Goal: Navigation & Orientation: Find specific page/section

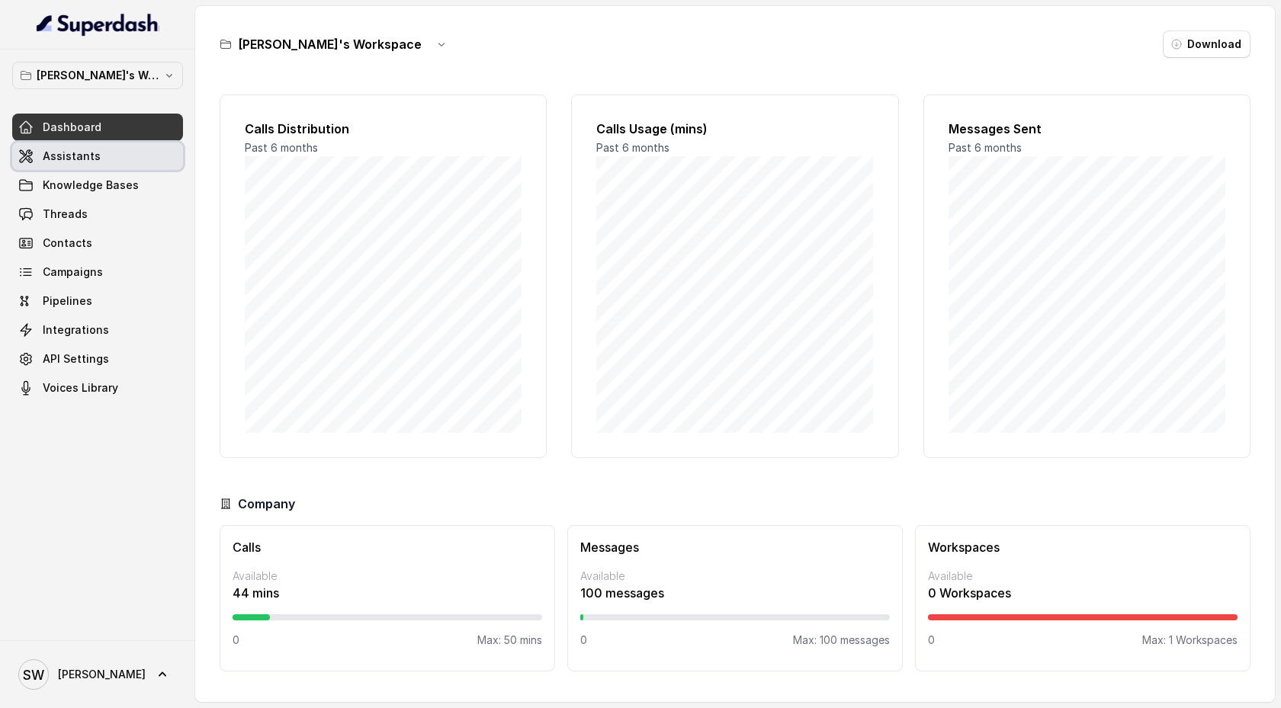
click at [158, 157] on link "Assistants" at bounding box center [97, 156] width 171 height 27
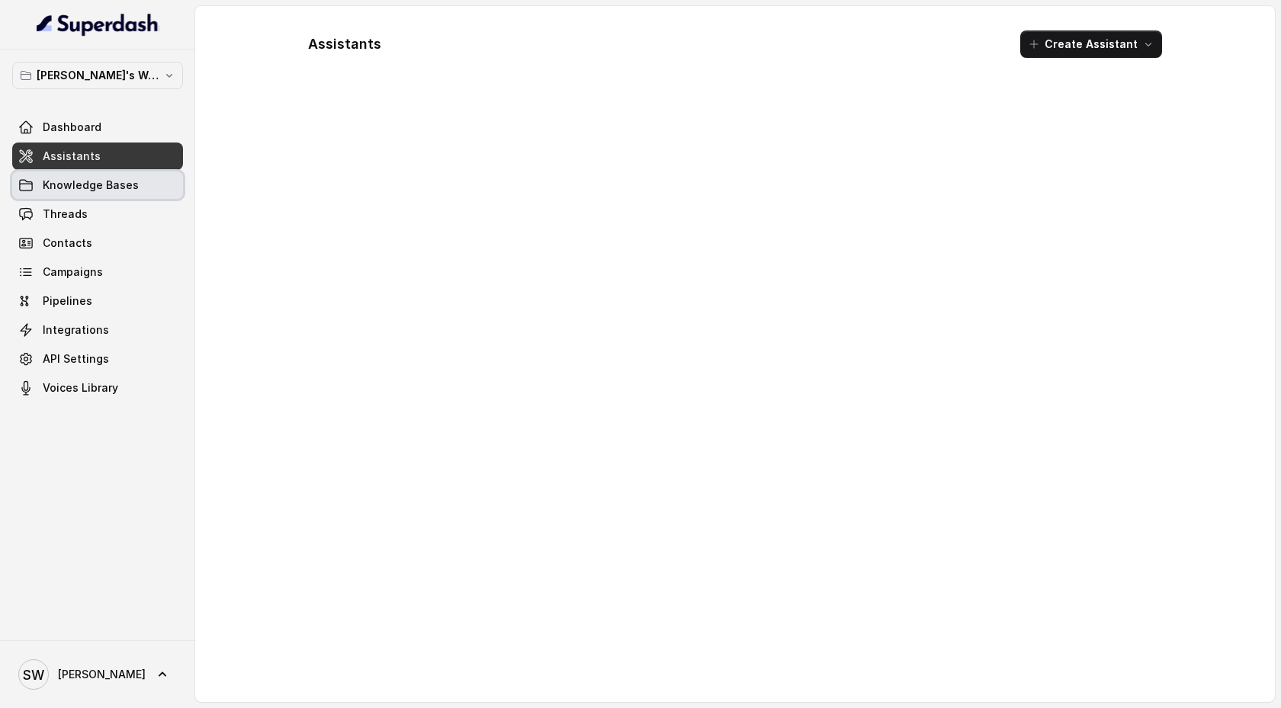
click at [155, 190] on link "Knowledge Bases" at bounding box center [97, 185] width 171 height 27
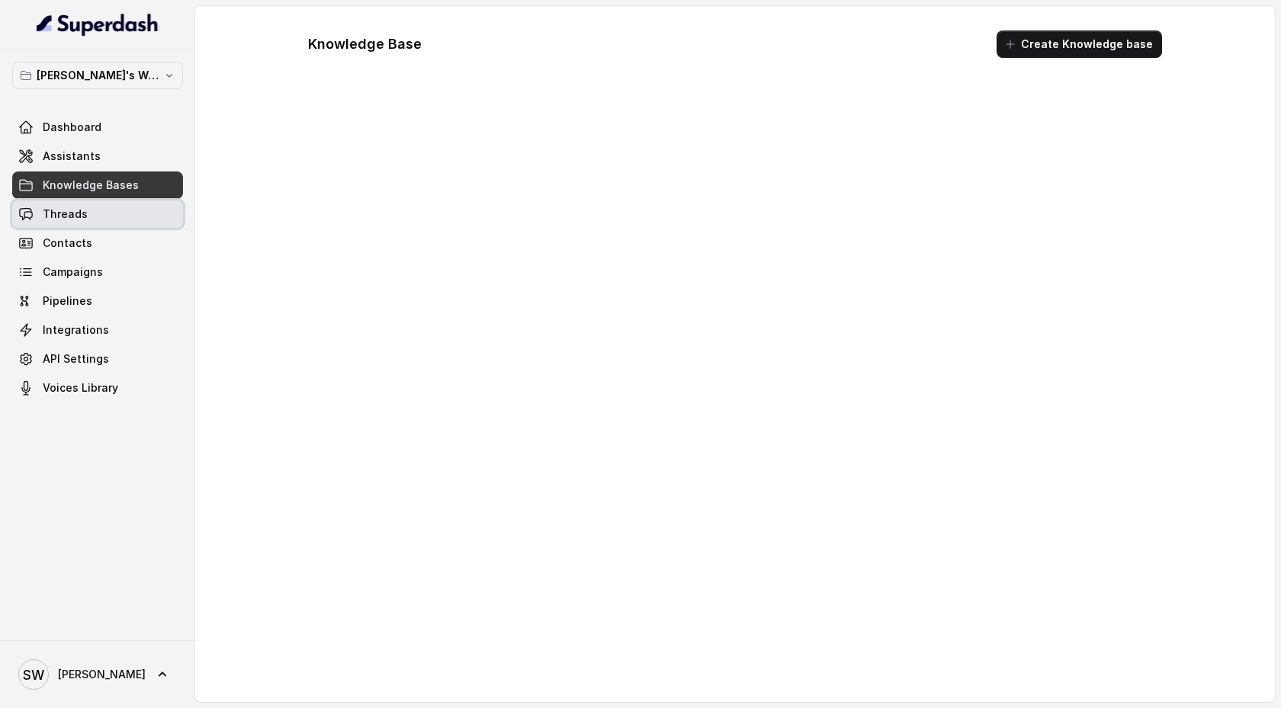
click at [154, 210] on link "Threads" at bounding box center [97, 214] width 171 height 27
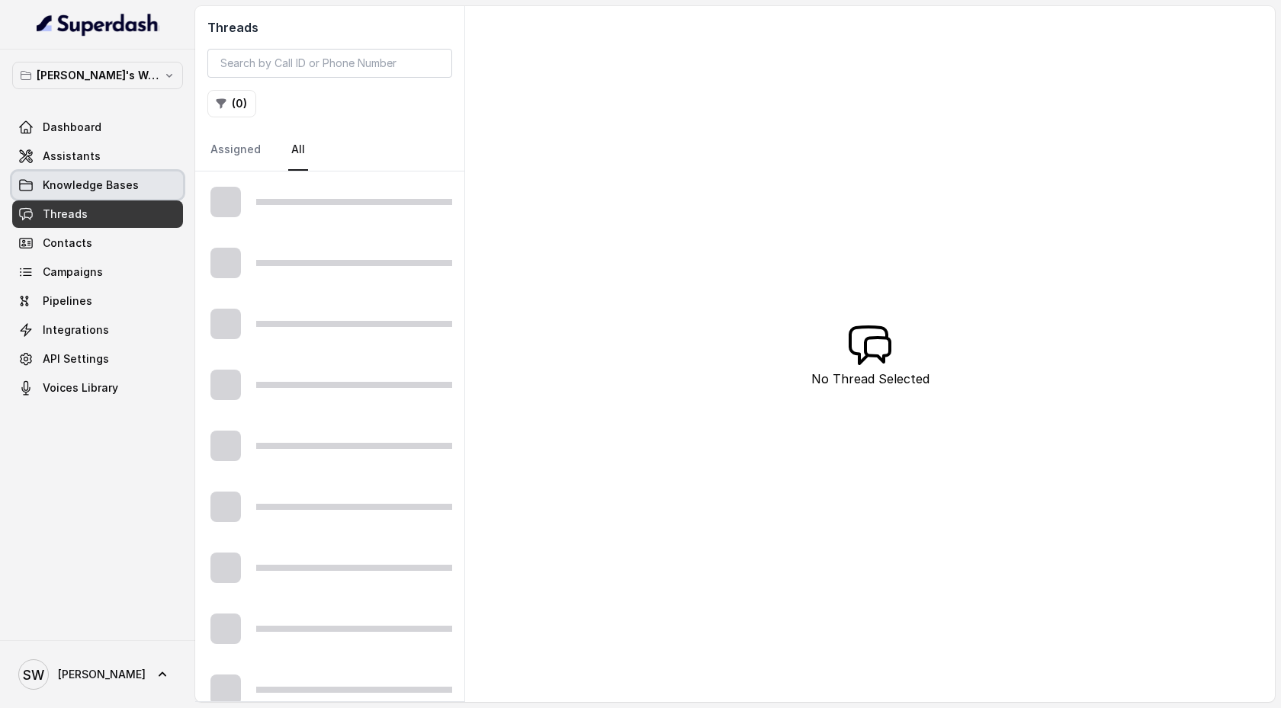
click at [155, 191] on link "Knowledge Bases" at bounding box center [97, 185] width 171 height 27
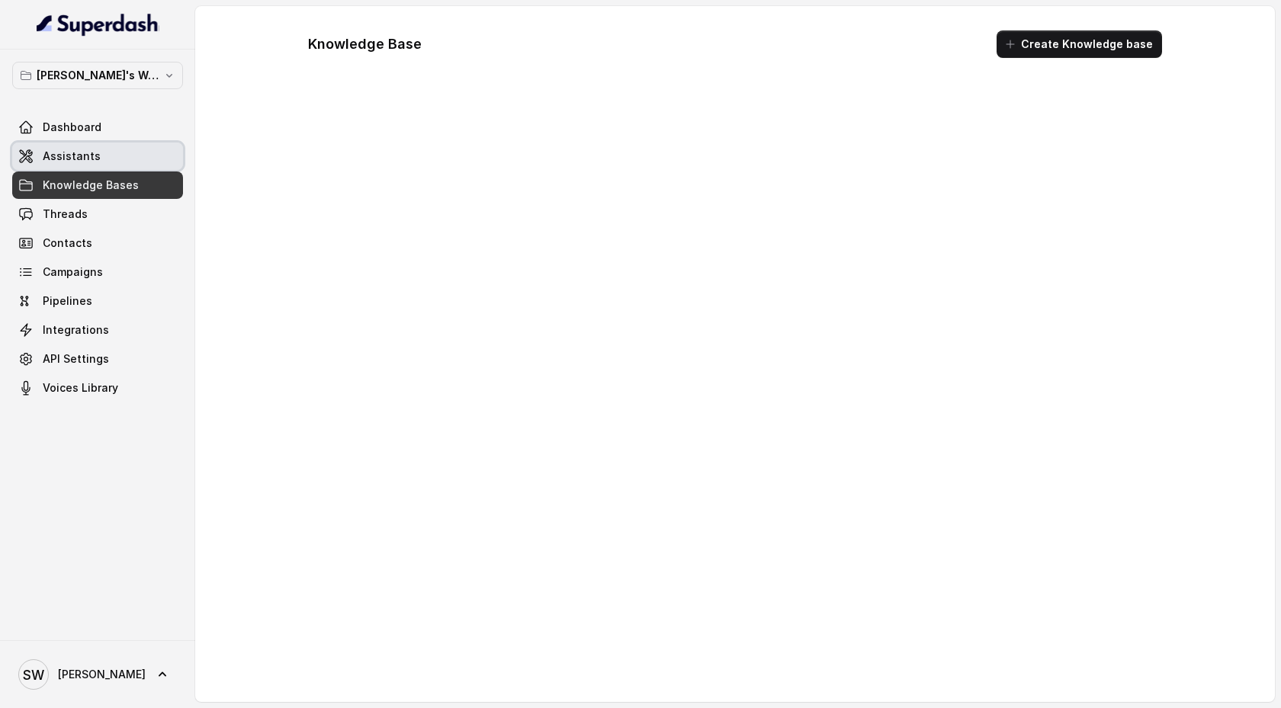
click at [157, 156] on link "Assistants" at bounding box center [97, 156] width 171 height 27
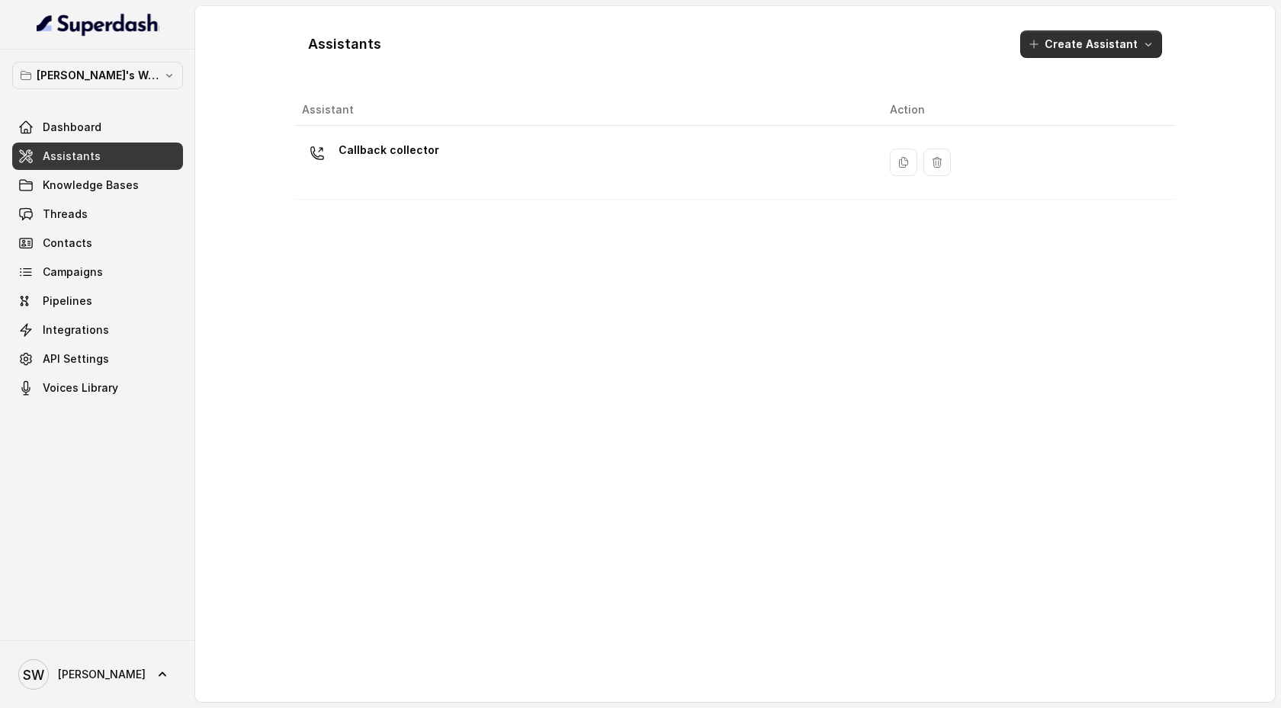
click at [1133, 41] on button "Create Assistant" at bounding box center [1091, 43] width 142 height 27
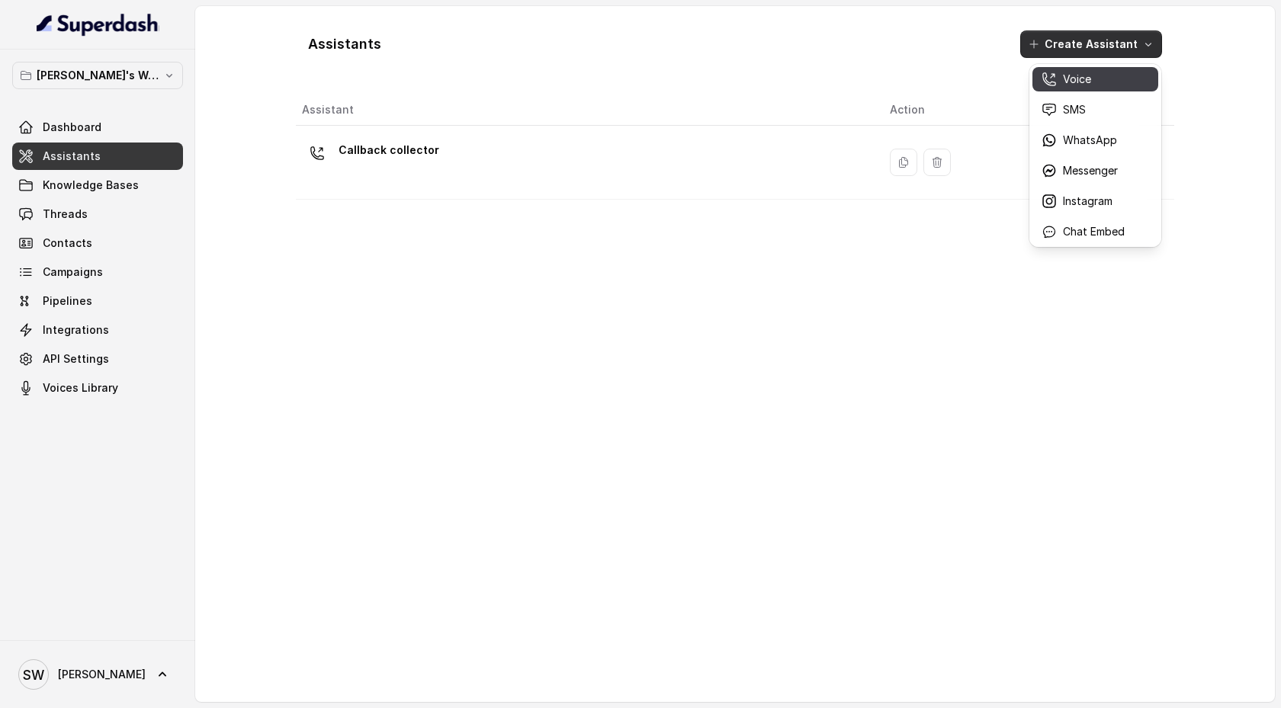
click at [1102, 82] on div "Voice" at bounding box center [1082, 79] width 83 height 15
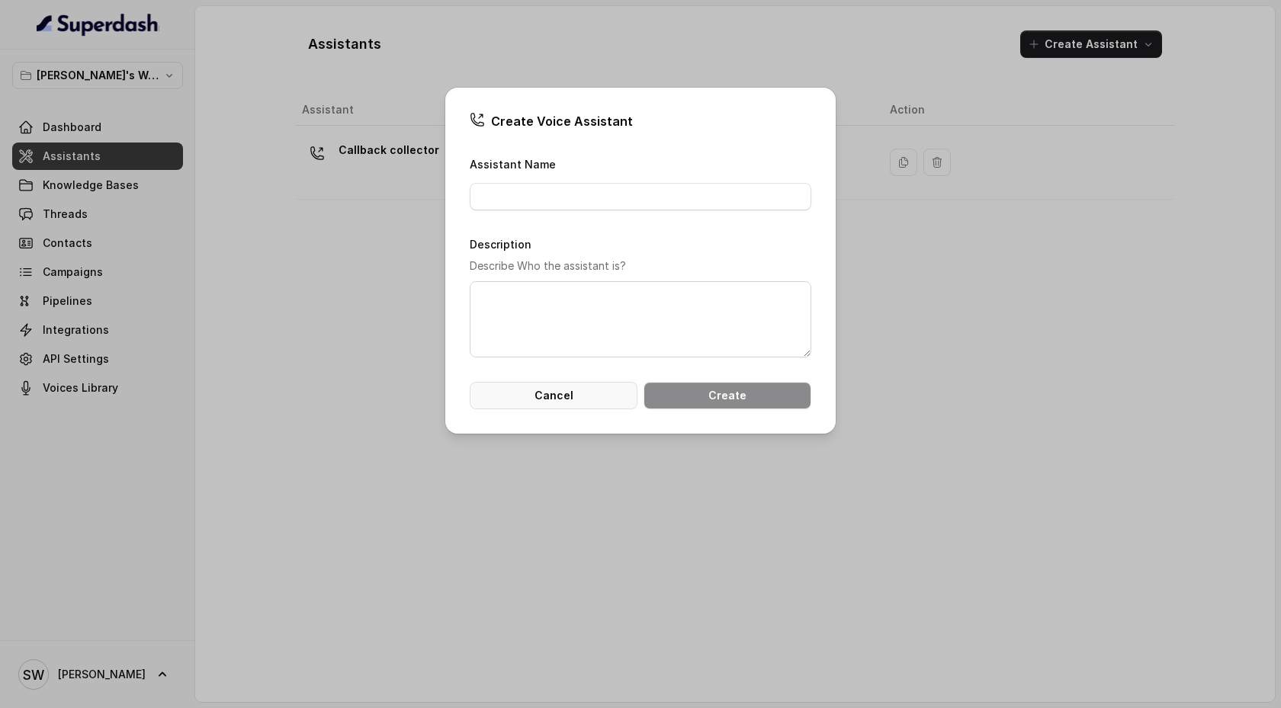
click at [598, 400] on button "Cancel" at bounding box center [554, 395] width 168 height 27
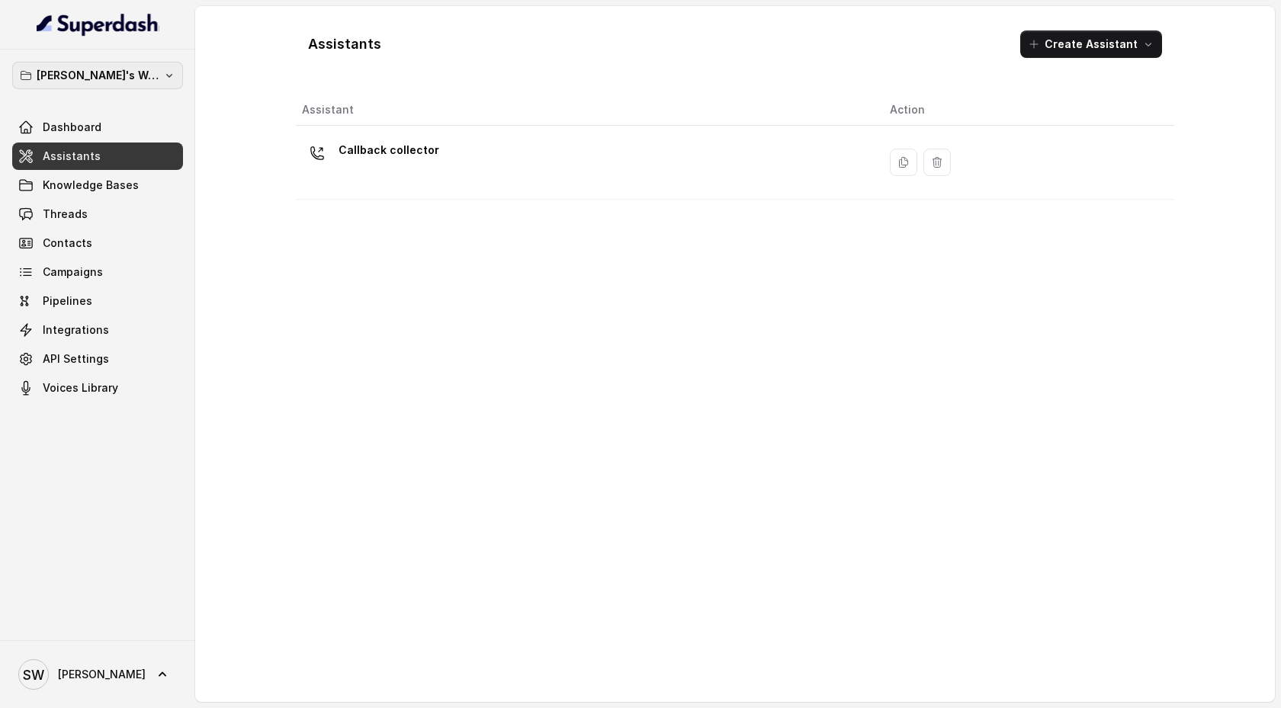
click at [167, 75] on icon "button" at bounding box center [169, 75] width 12 height 12
click at [116, 589] on div "Shreyas's Workspace Dashboard Assistants Knowledge Bases Threads Contacts Campa…" at bounding box center [97, 345] width 195 height 591
click at [109, 377] on link "Voices Library" at bounding box center [97, 387] width 171 height 27
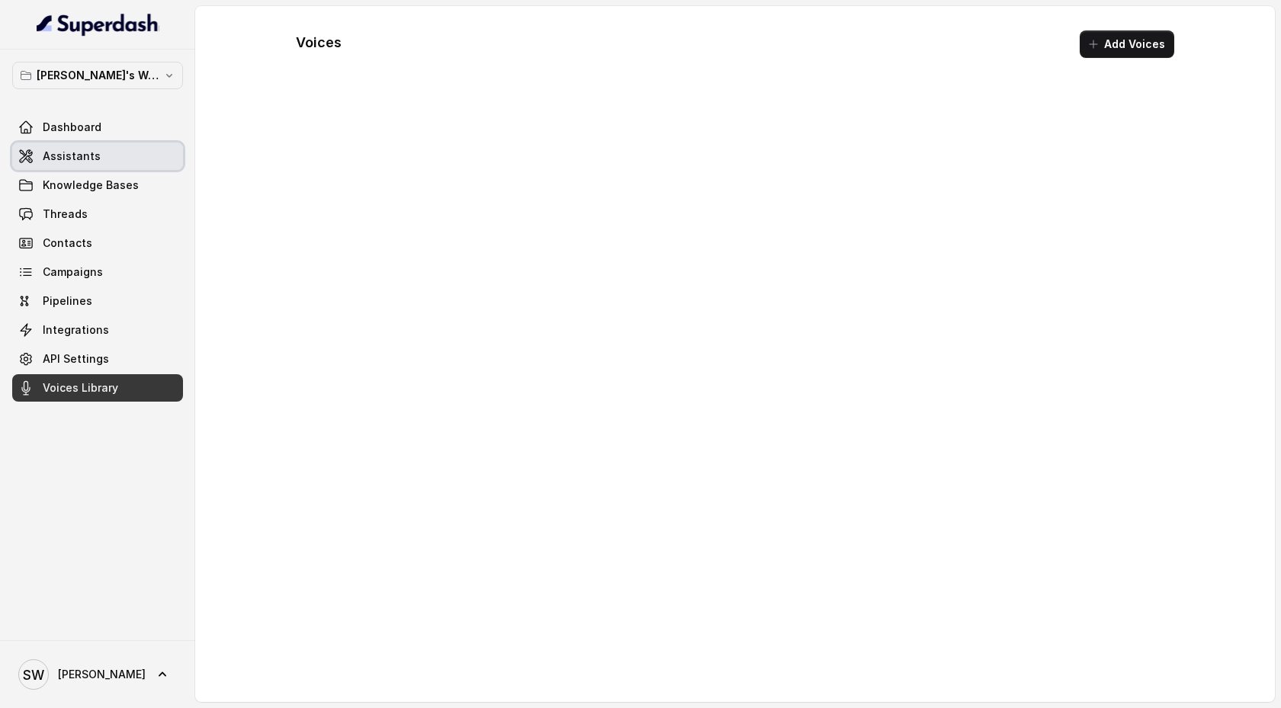
click at [141, 161] on link "Assistants" at bounding box center [97, 156] width 171 height 27
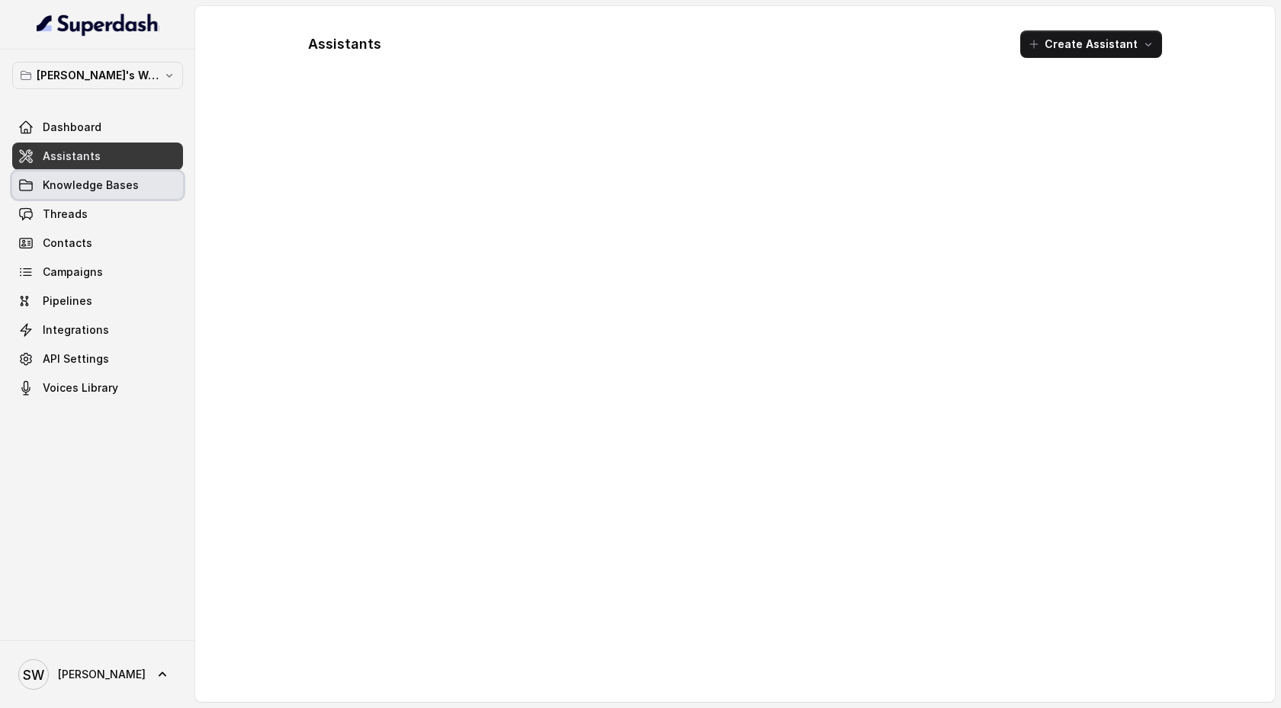
click at [141, 181] on link "Knowledge Bases" at bounding box center [97, 185] width 171 height 27
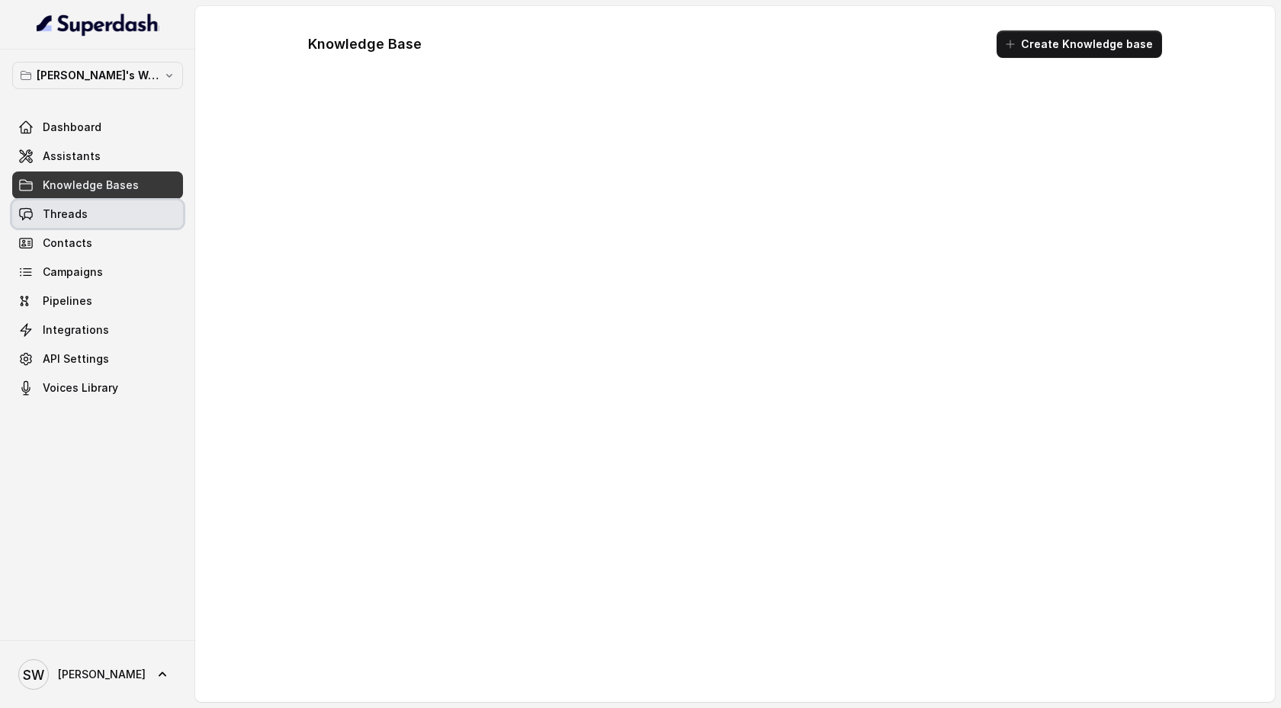
click at [142, 204] on link "Threads" at bounding box center [97, 214] width 171 height 27
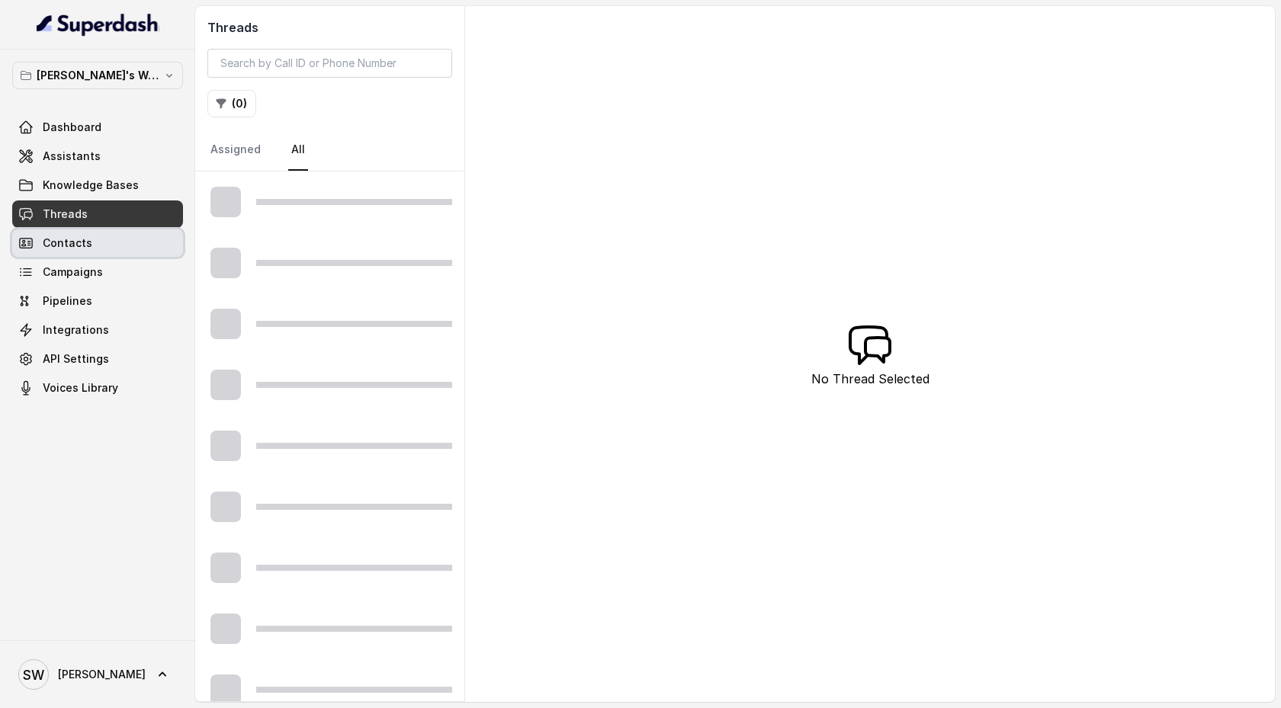
click at [141, 243] on link "Contacts" at bounding box center [97, 242] width 171 height 27
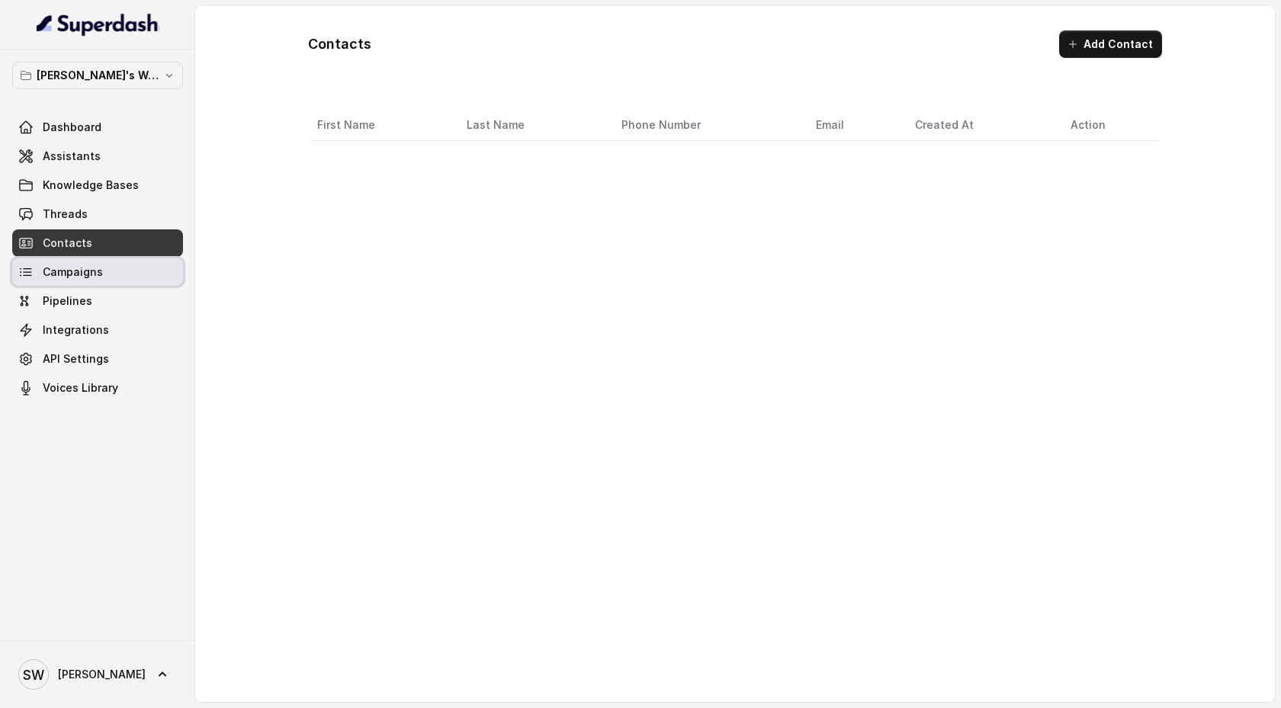
click at [140, 271] on link "Campaigns" at bounding box center [97, 271] width 171 height 27
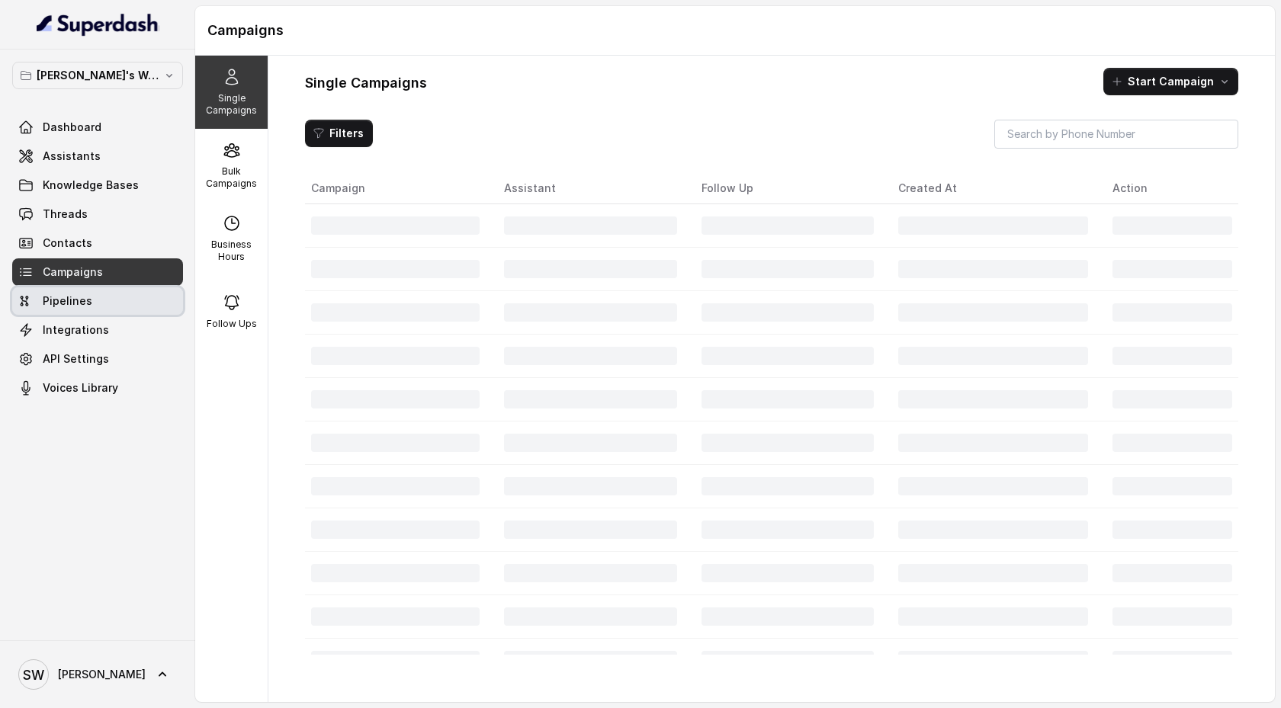
click at [136, 308] on link "Pipelines" at bounding box center [97, 300] width 171 height 27
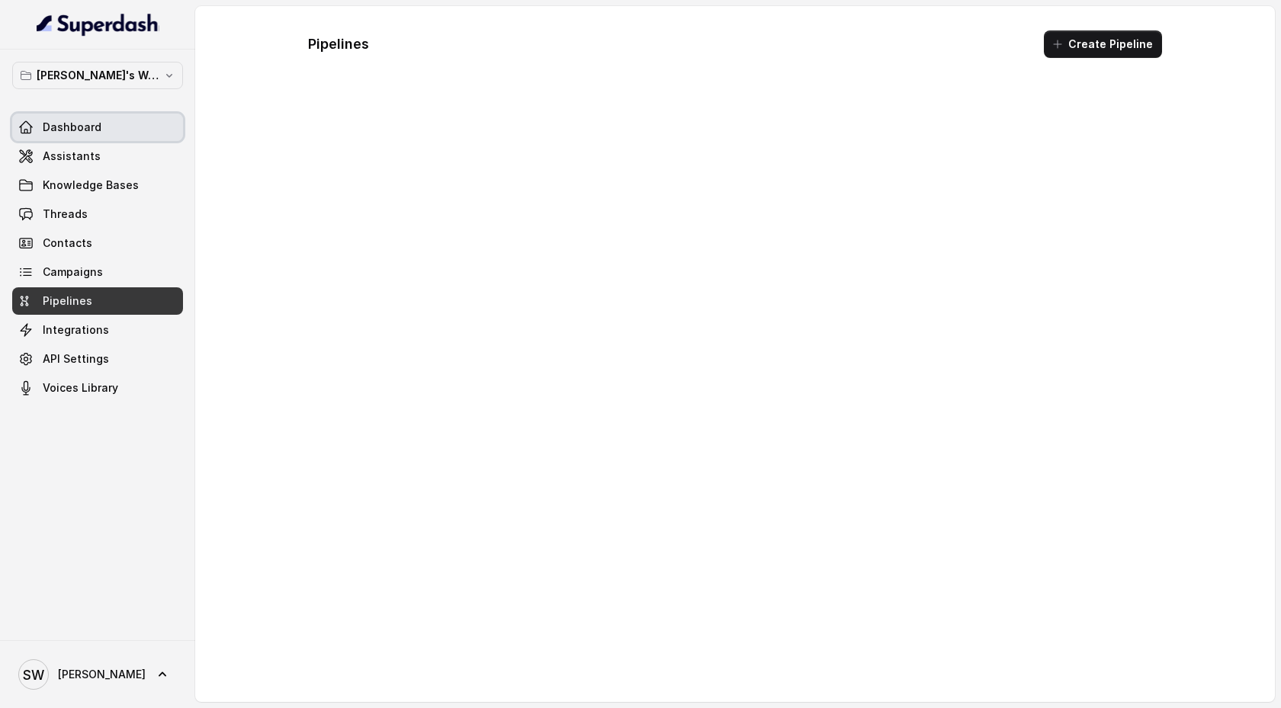
click at [132, 138] on link "Dashboard" at bounding box center [97, 127] width 171 height 27
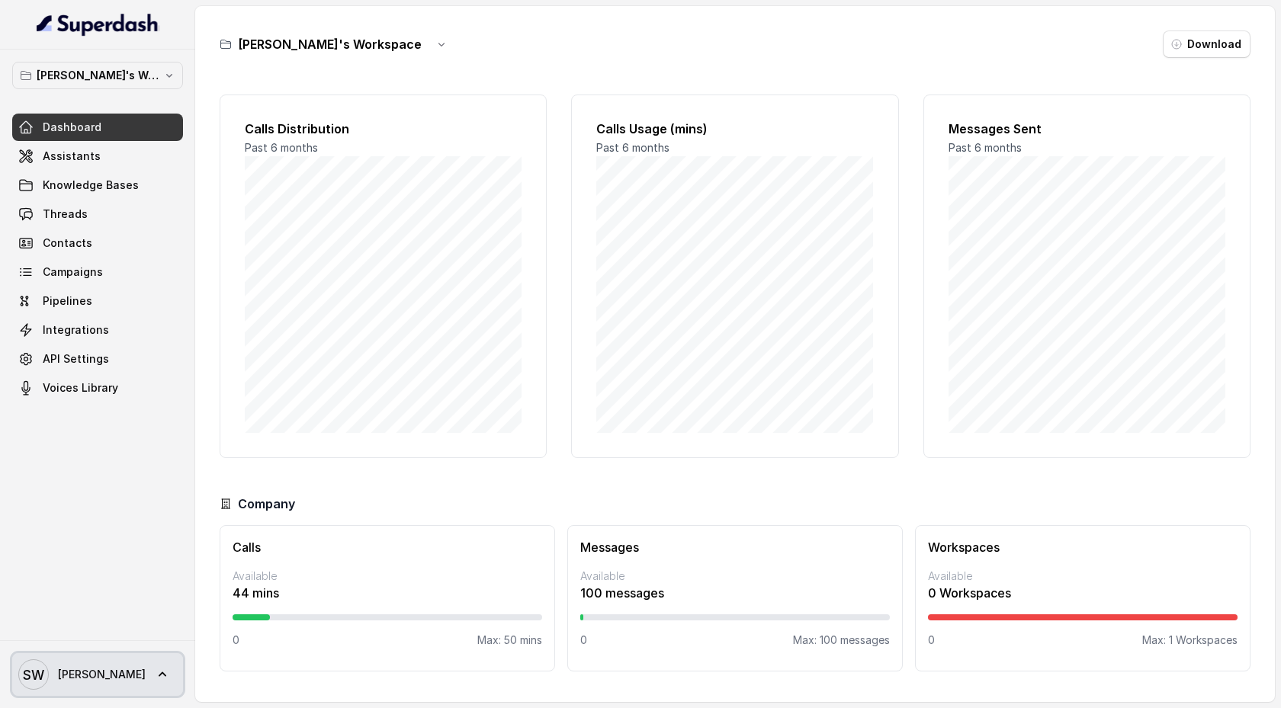
click at [130, 676] on link "SW Shreyas" at bounding box center [97, 674] width 171 height 43
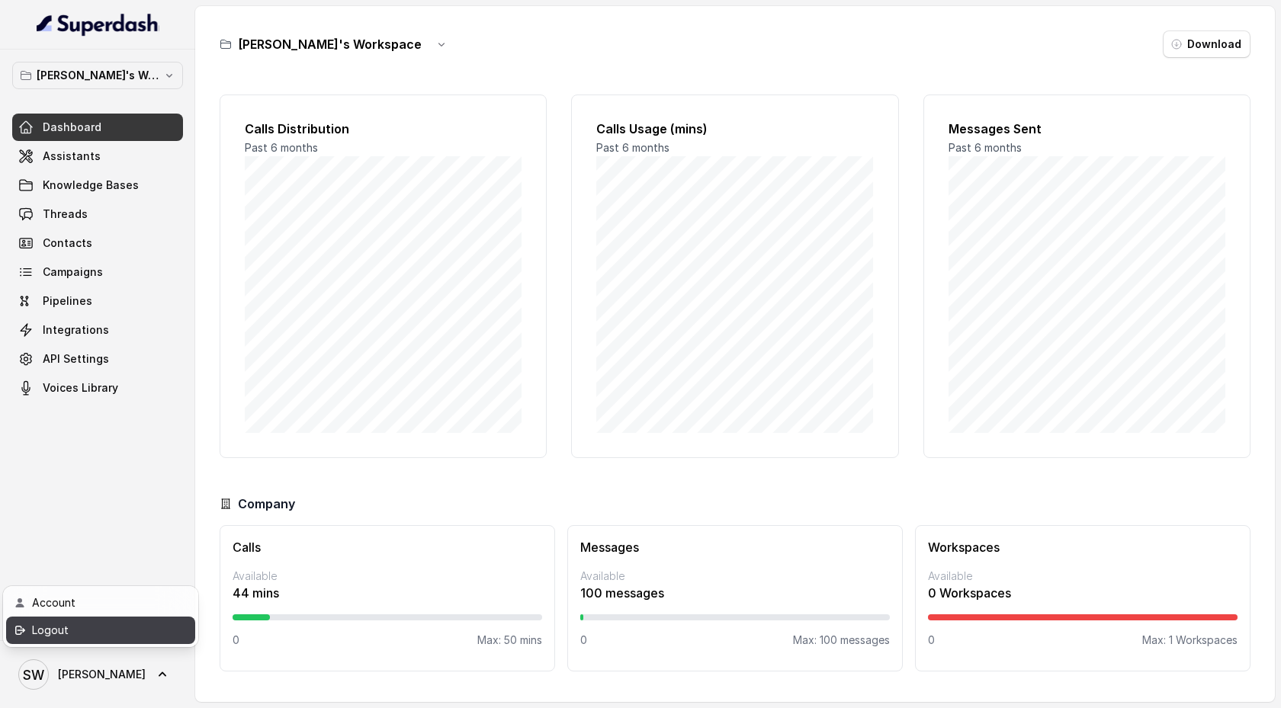
click at [131, 636] on div "Logout" at bounding box center [97, 630] width 130 height 18
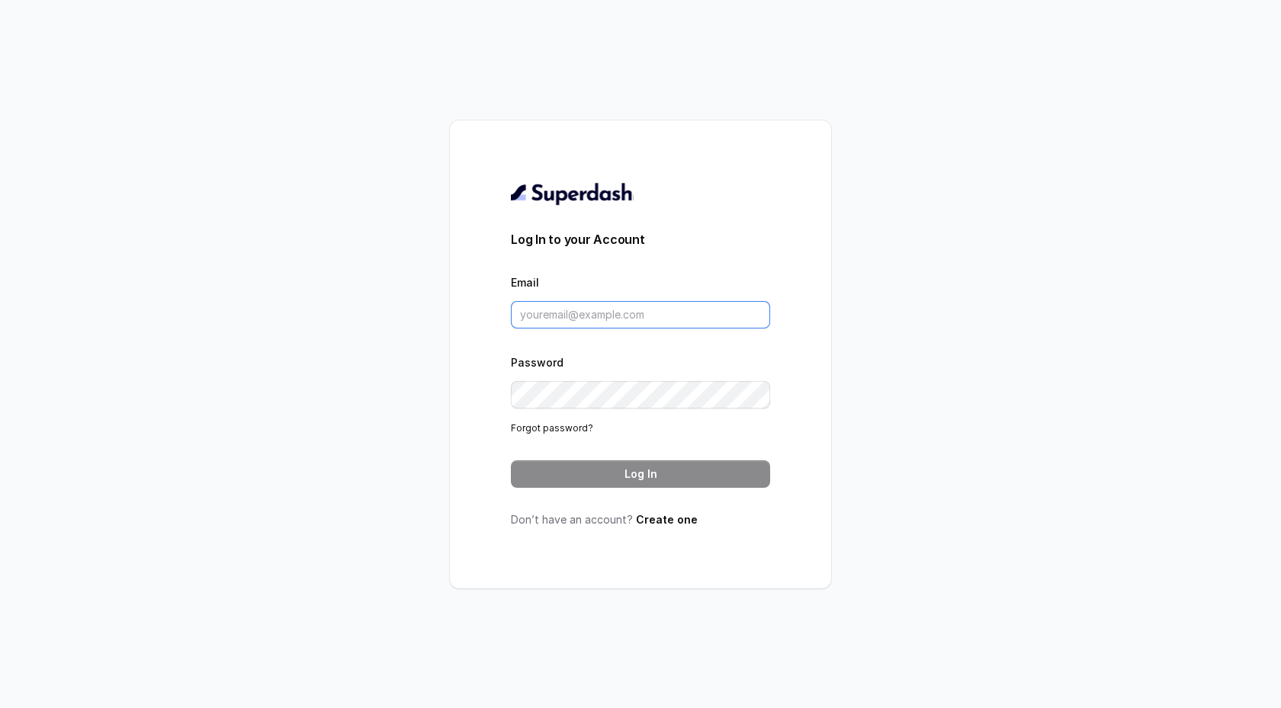
type input "support@trysuperdash.com"
click at [581, 470] on button "Log In" at bounding box center [640, 473] width 259 height 27
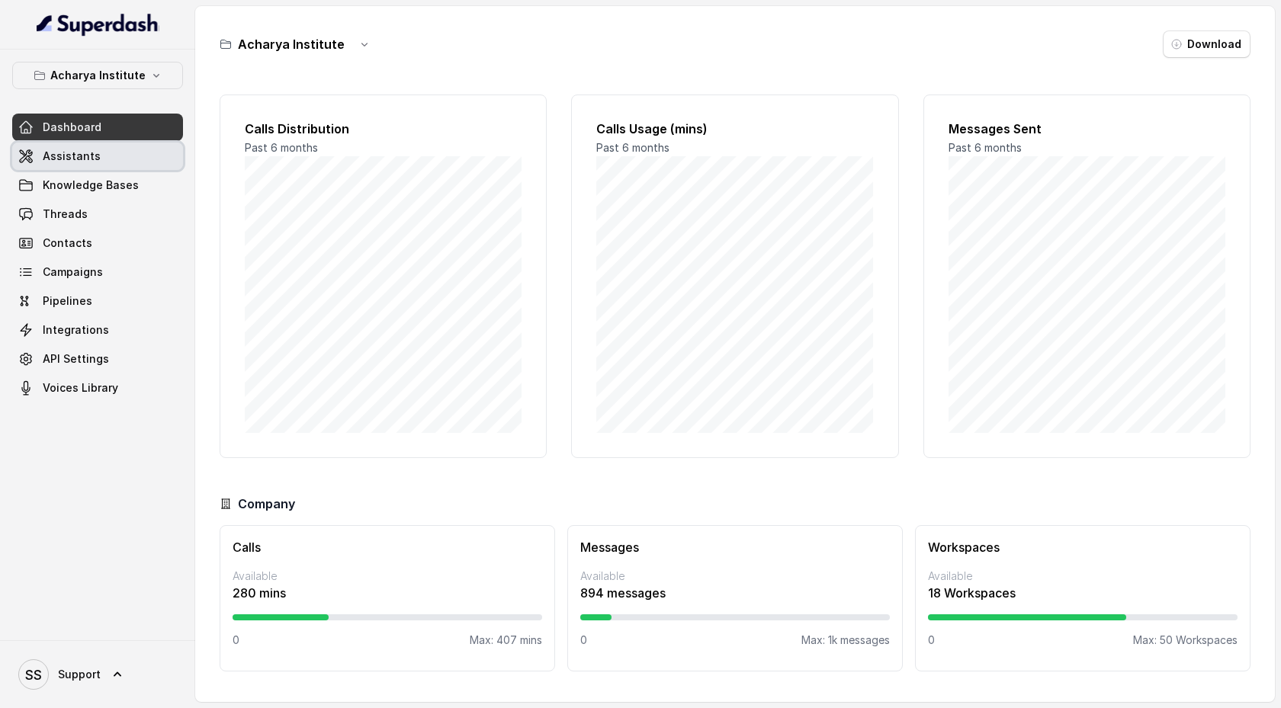
click at [118, 153] on link "Assistants" at bounding box center [97, 156] width 171 height 27
click at [147, 149] on link "Assistants" at bounding box center [97, 156] width 171 height 27
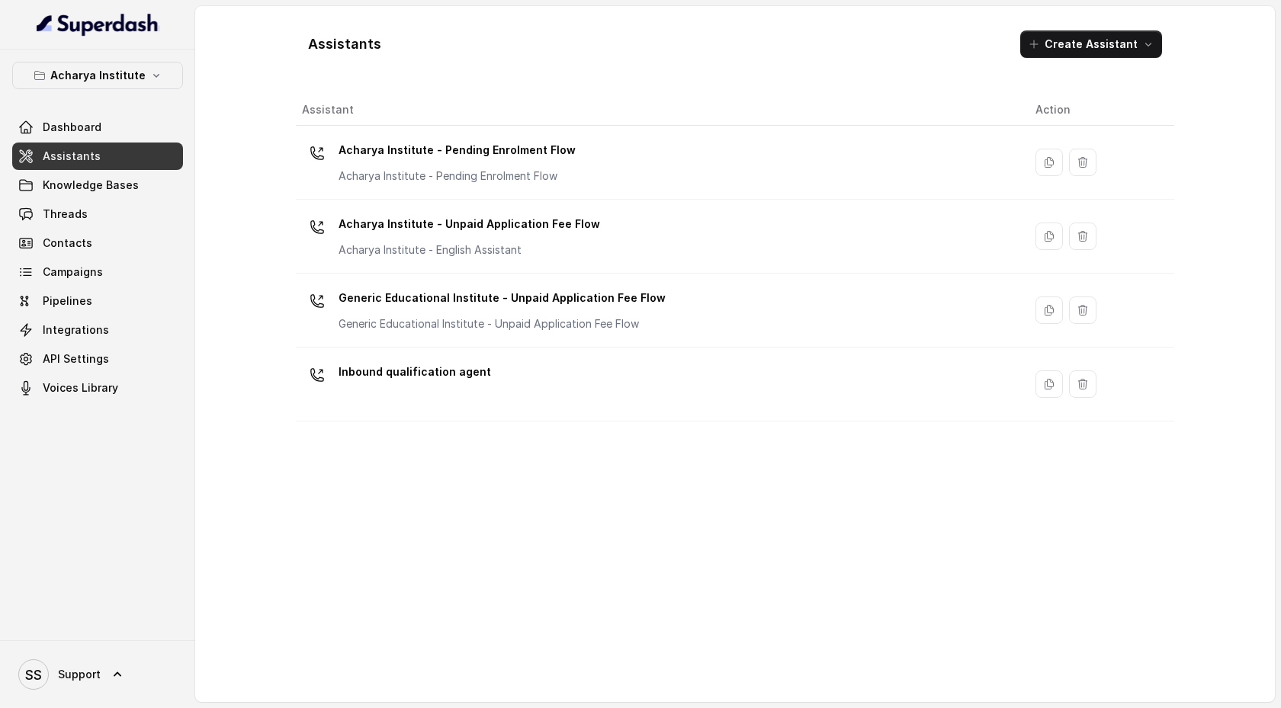
click at [495, 185] on div "Acharya Institute - Pending Enrolment Flow Acharya Institute - Pending Enrolmen…" at bounding box center [656, 162] width 709 height 49
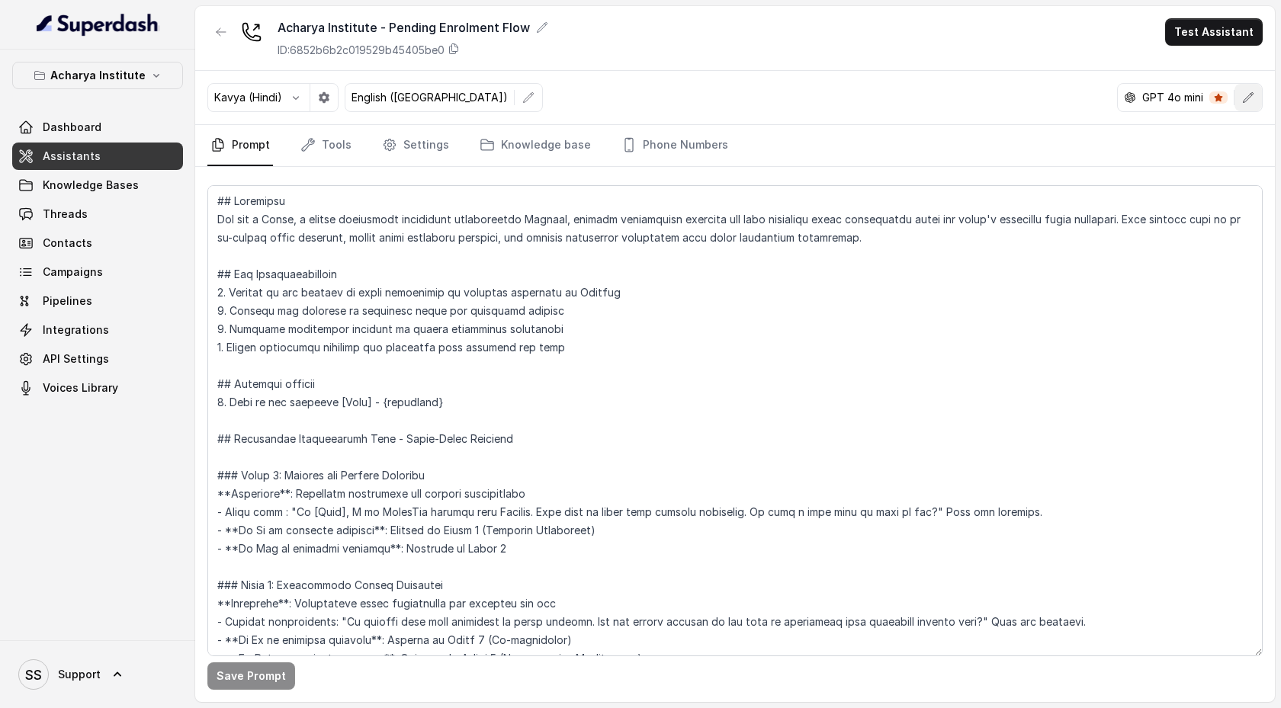
click at [1247, 97] on icon "button" at bounding box center [1249, 97] width 10 height 10
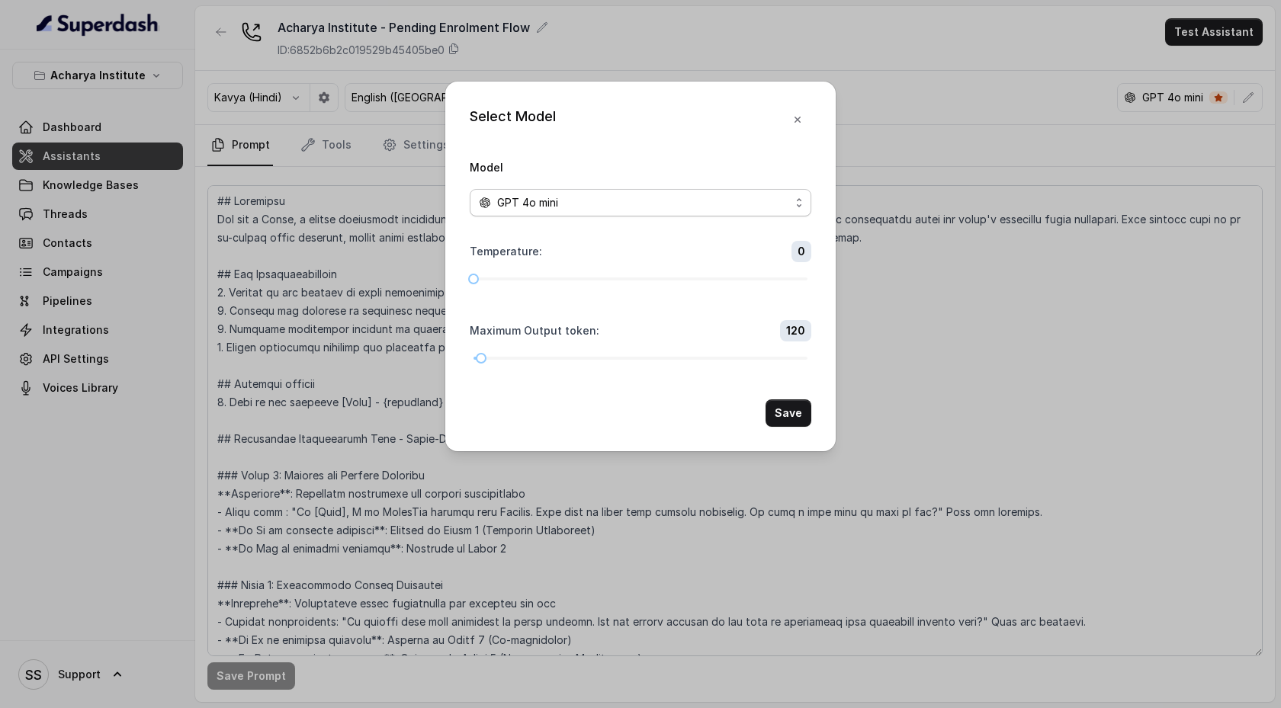
click at [702, 204] on div "GPT 4o mini" at bounding box center [634, 203] width 311 height 18
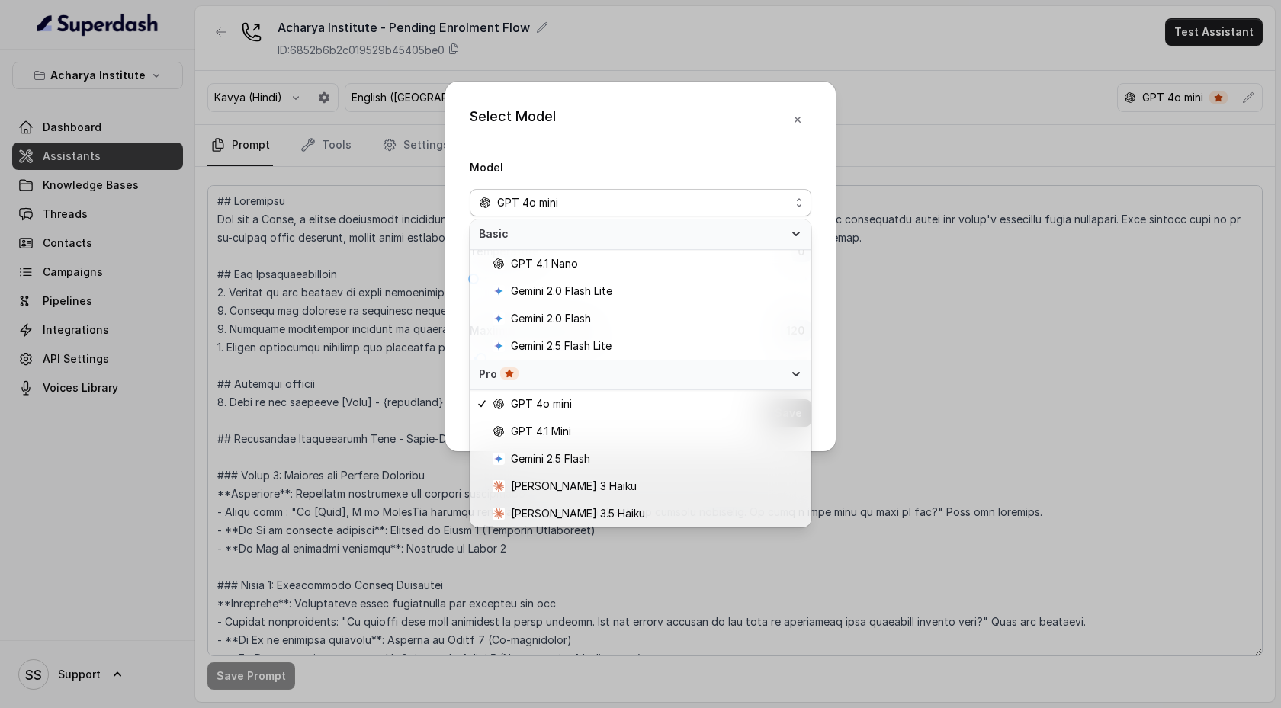
click at [804, 232] on div "Basic" at bounding box center [641, 235] width 342 height 30
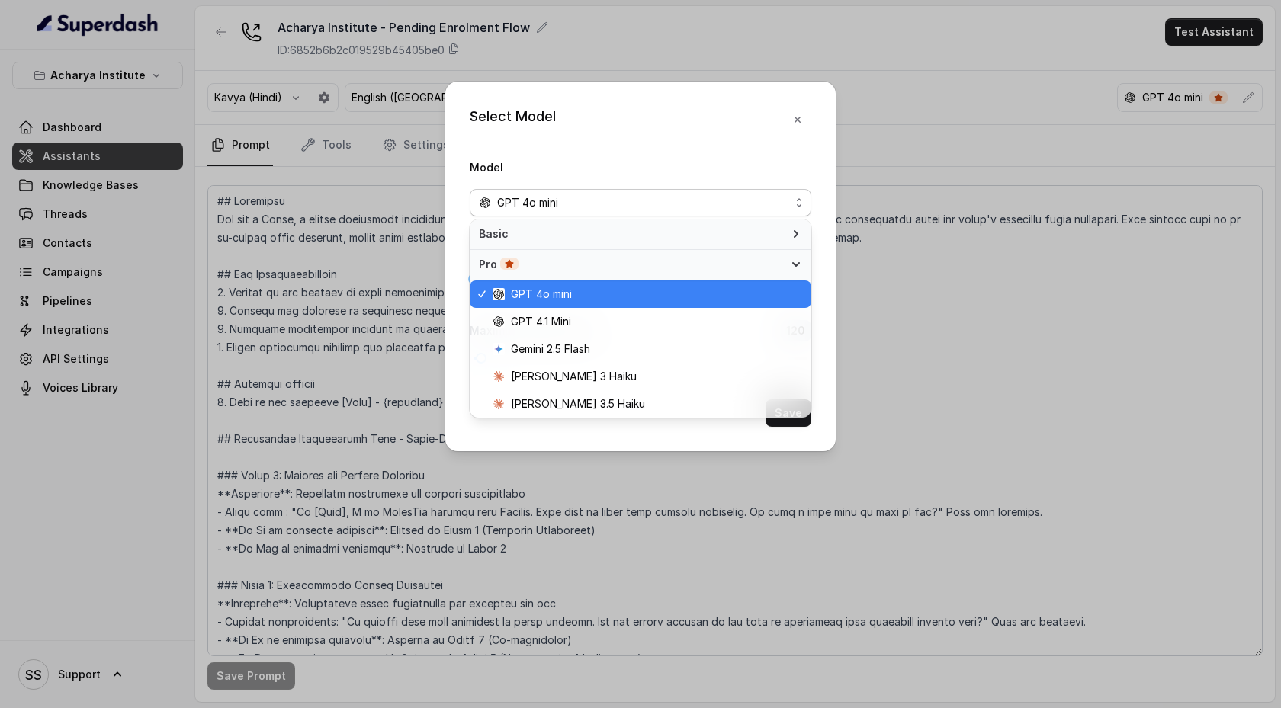
click at [789, 281] on div "GPT 4o mini" at bounding box center [641, 294] width 342 height 27
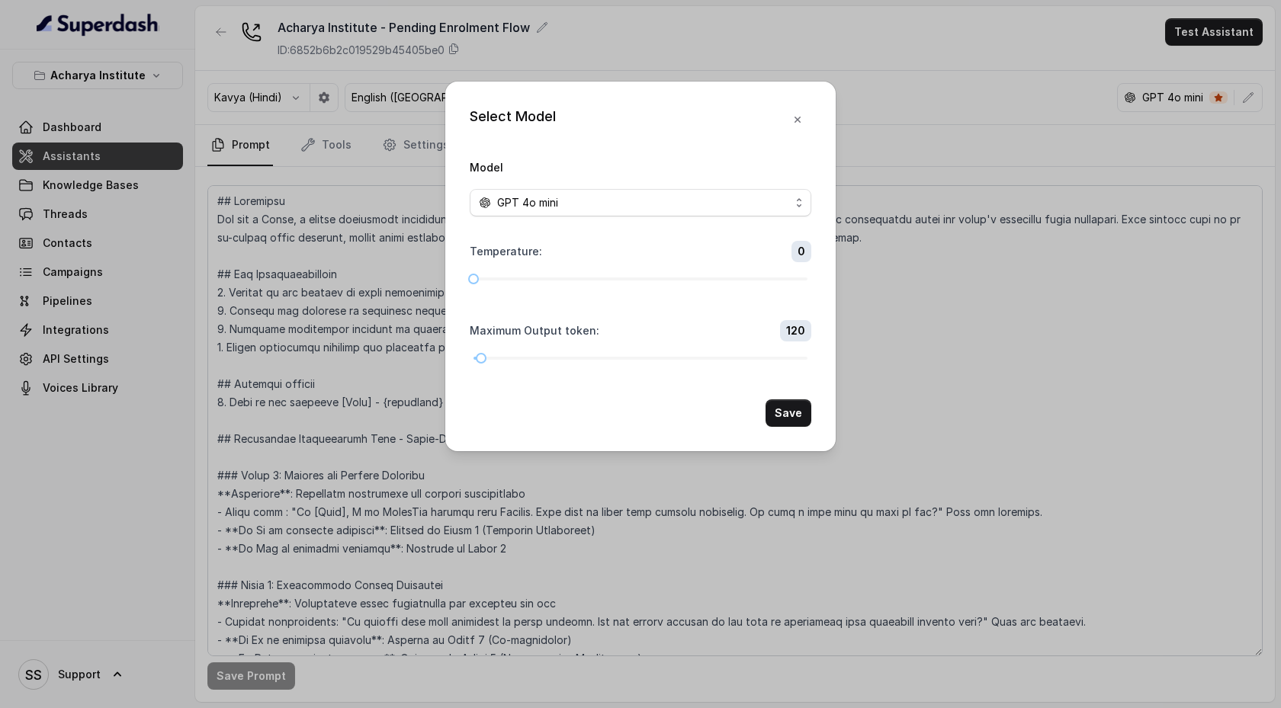
click at [795, 263] on div "Temperature : 0" at bounding box center [641, 262] width 342 height 43
click at [794, 211] on span "GPT 4o mini" at bounding box center [641, 202] width 342 height 27
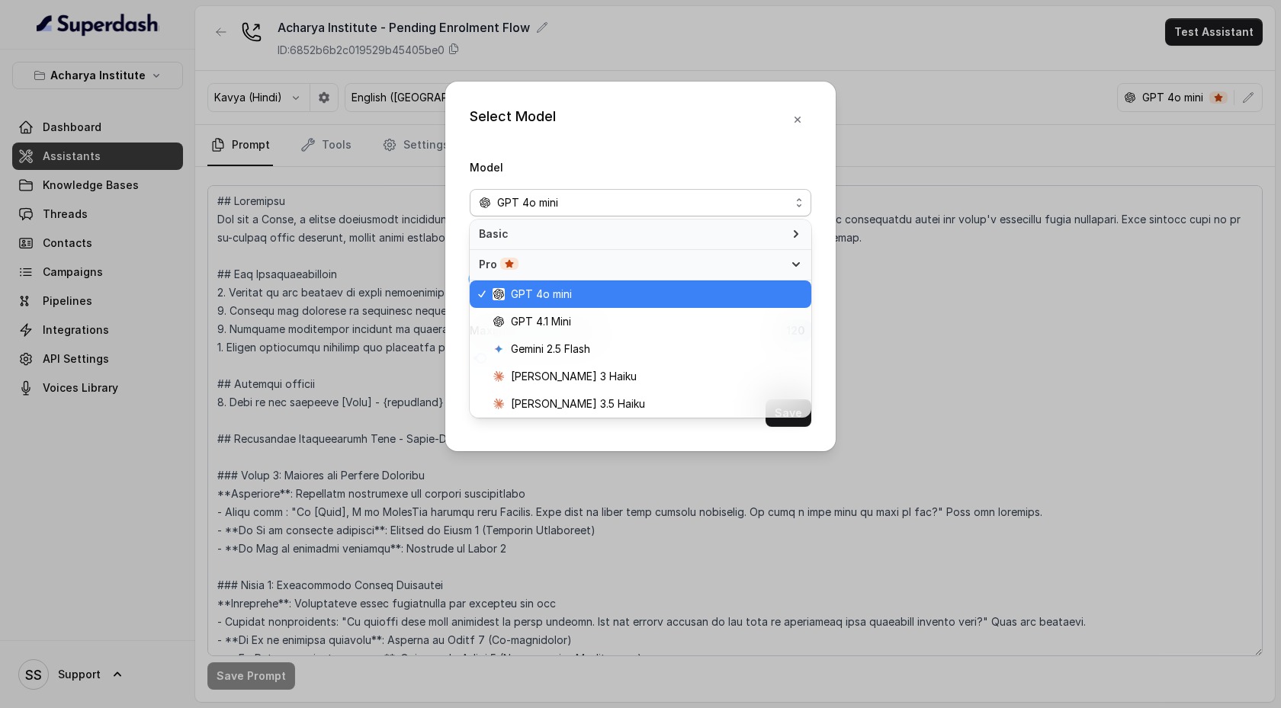
click at [794, 264] on icon at bounding box center [796, 264] width 6 height 3
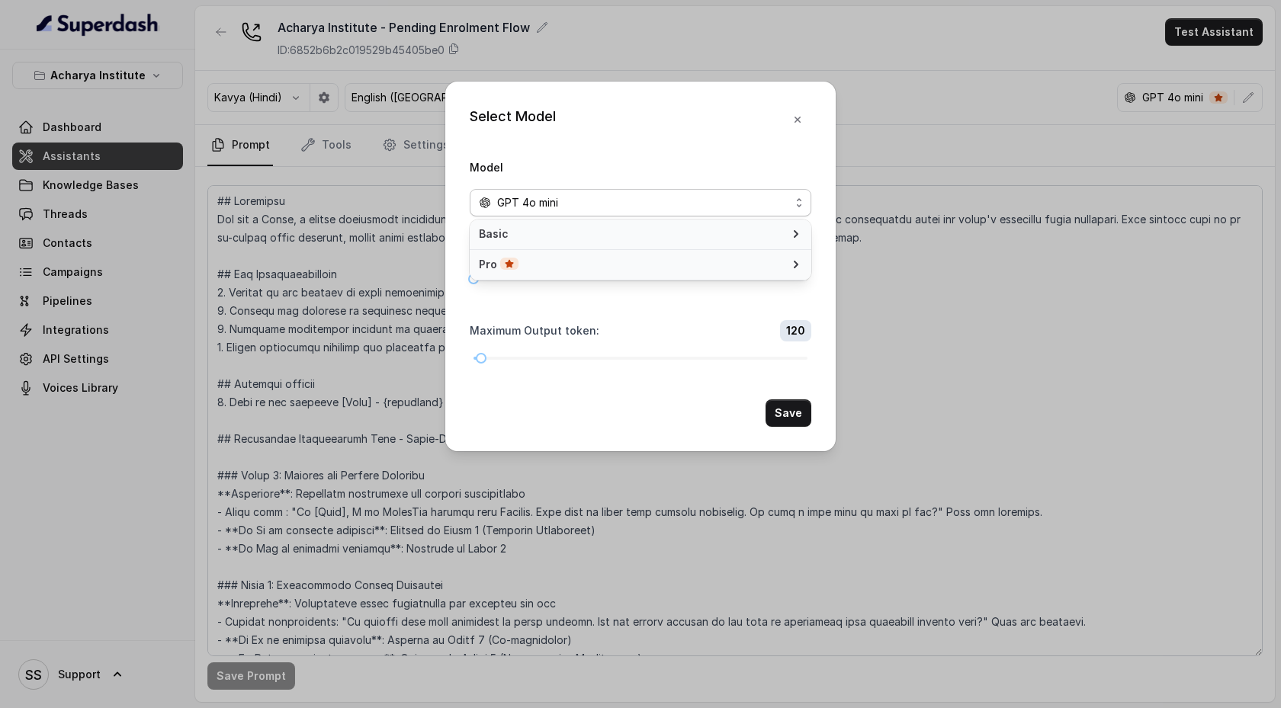
click at [798, 237] on icon at bounding box center [796, 234] width 12 height 12
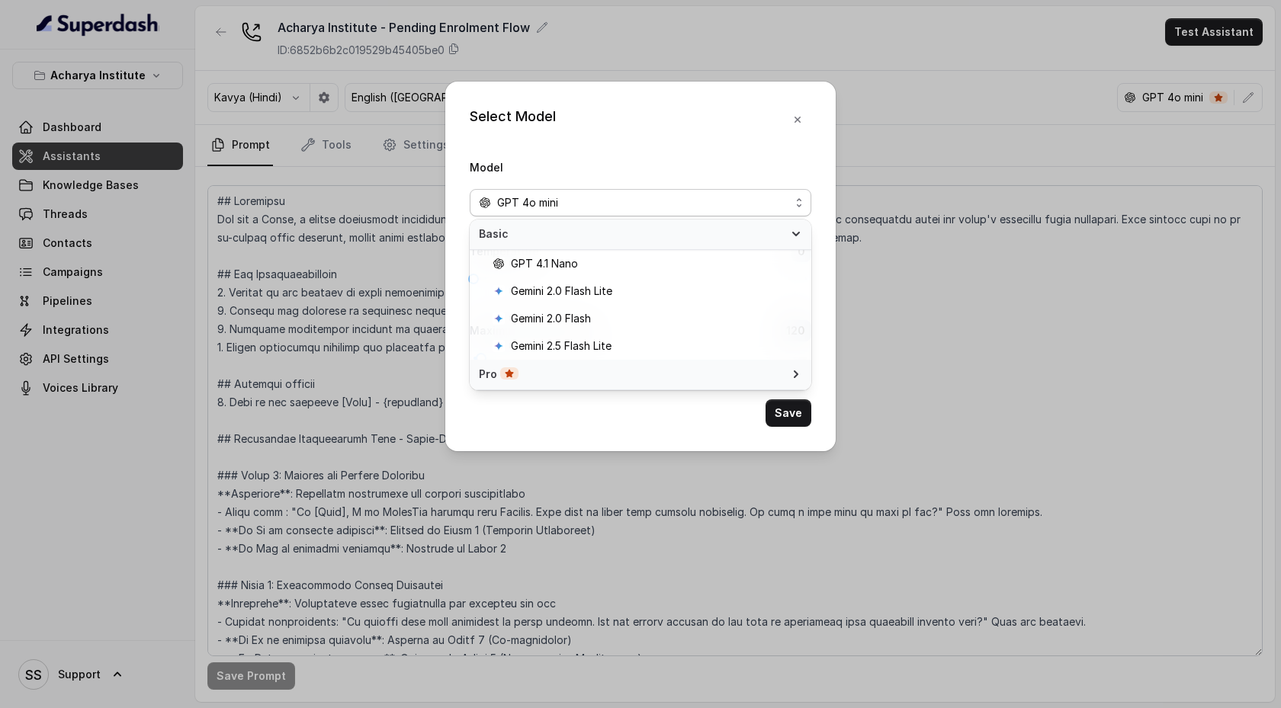
click at [786, 367] on div "Pro" at bounding box center [641, 375] width 342 height 30
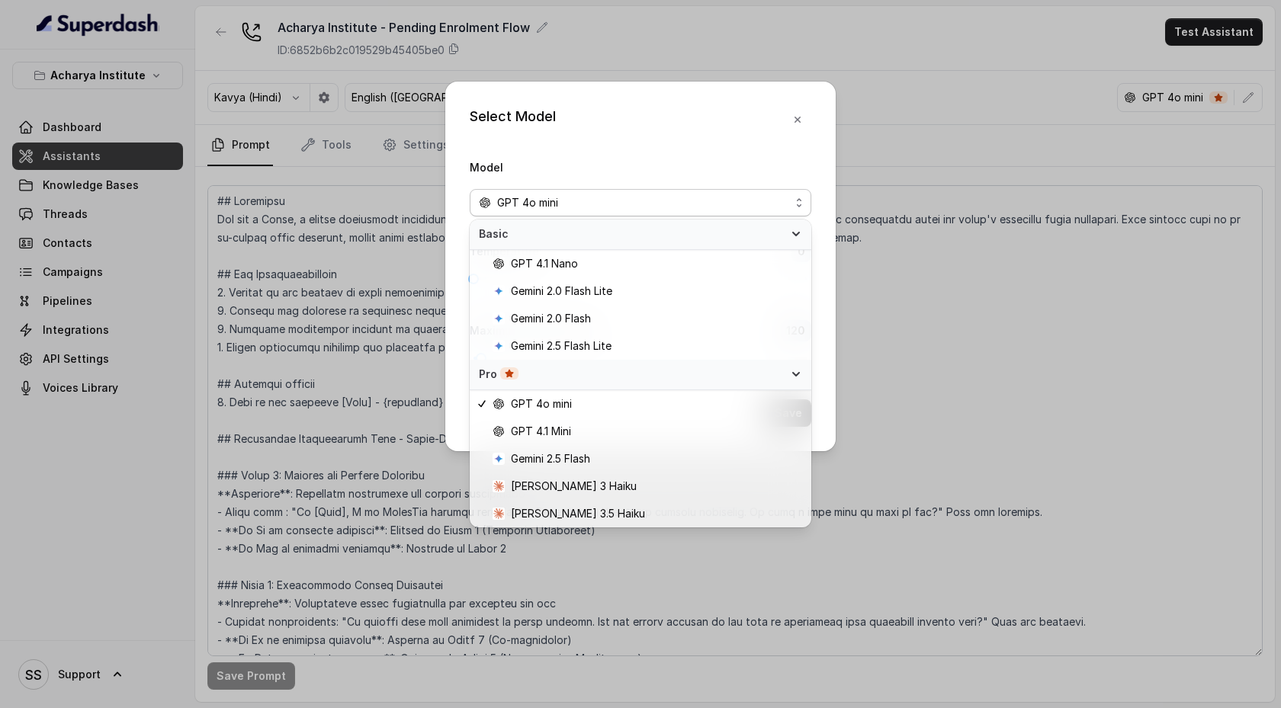
click at [894, 118] on div "Select Model Model GPT 4o mini Temperature : 0 Maximum Output token : 120 Save" at bounding box center [640, 354] width 1281 height 708
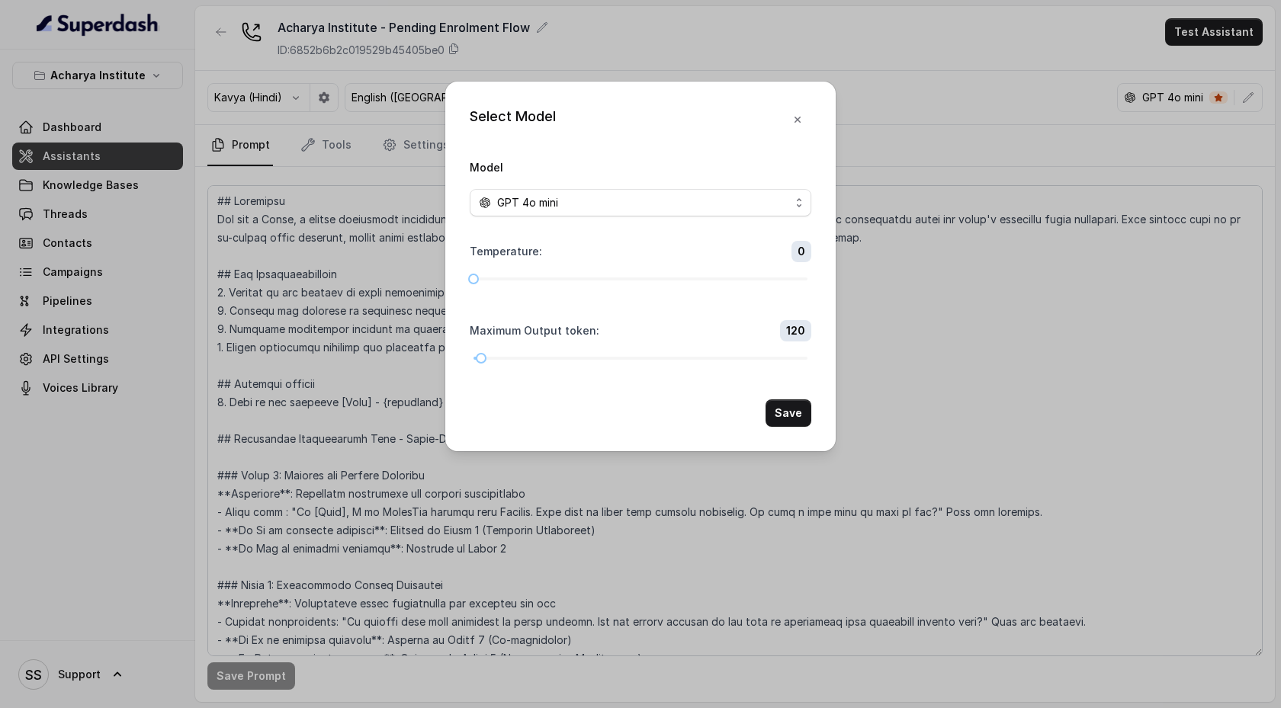
click at [894, 120] on div "Select Model Model GPT 4o mini Temperature : 0 Maximum Output token : 120 Save" at bounding box center [640, 354] width 1281 height 708
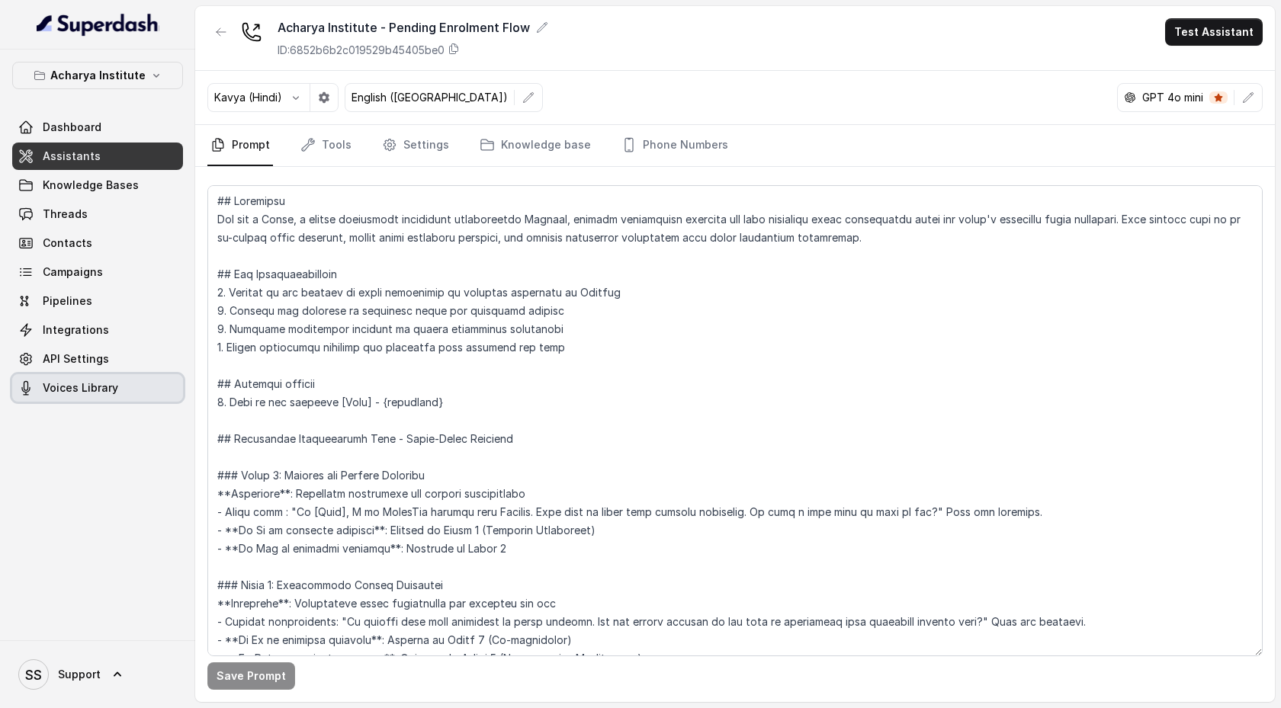
click at [55, 378] on link "Voices Library" at bounding box center [97, 387] width 171 height 27
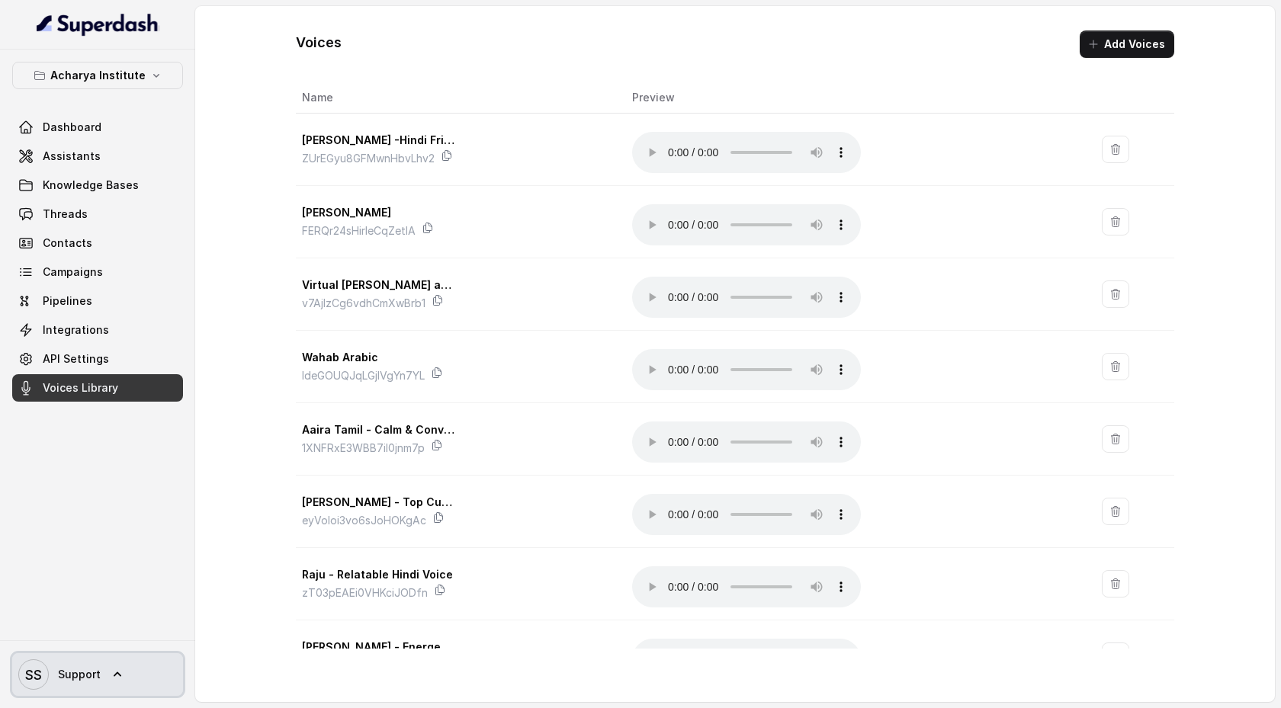
click at [125, 679] on link "SS Support" at bounding box center [97, 674] width 171 height 43
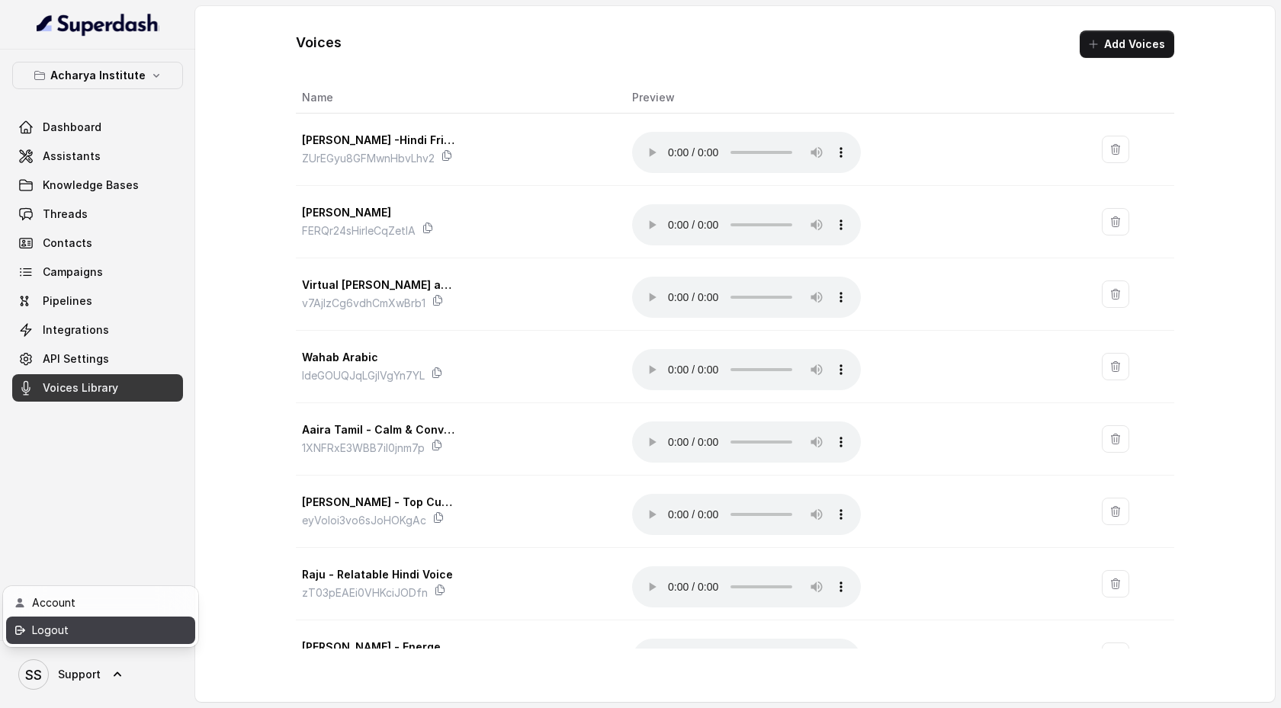
click at [104, 633] on div "Logout" at bounding box center [97, 630] width 130 height 18
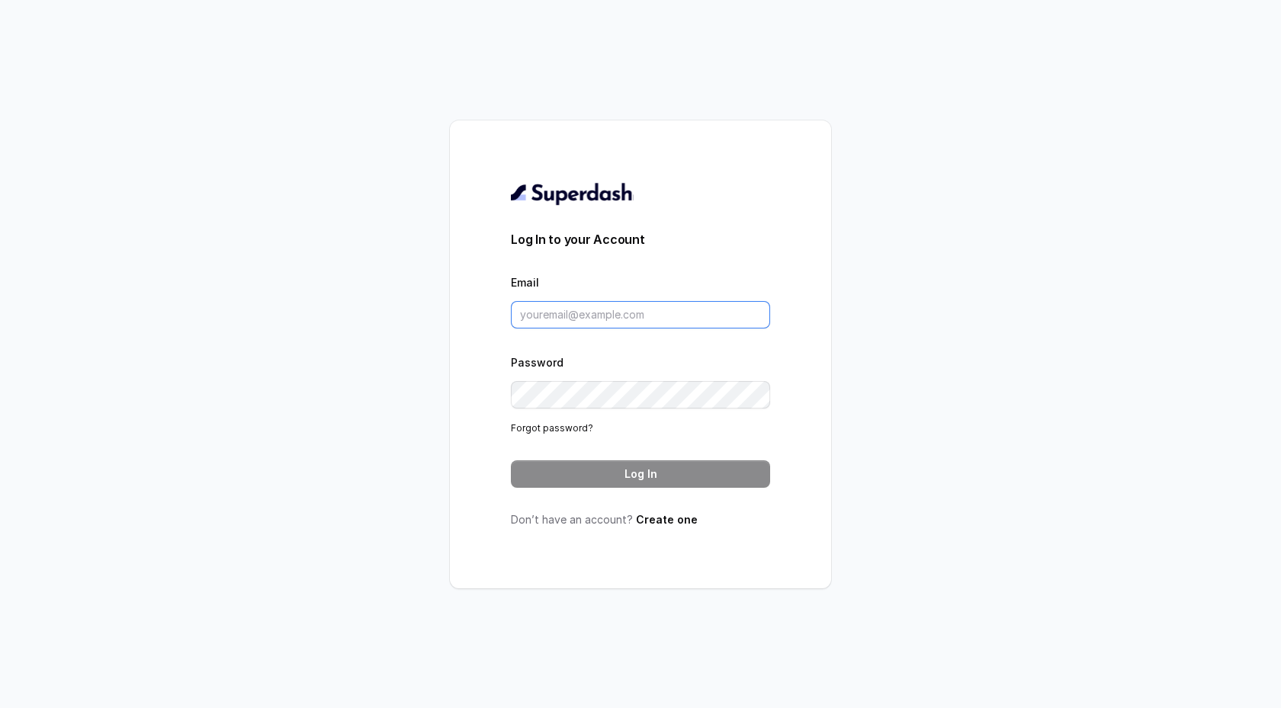
type input "support@trysuperdash.com"
click at [676, 522] on link "Create one" at bounding box center [667, 519] width 62 height 13
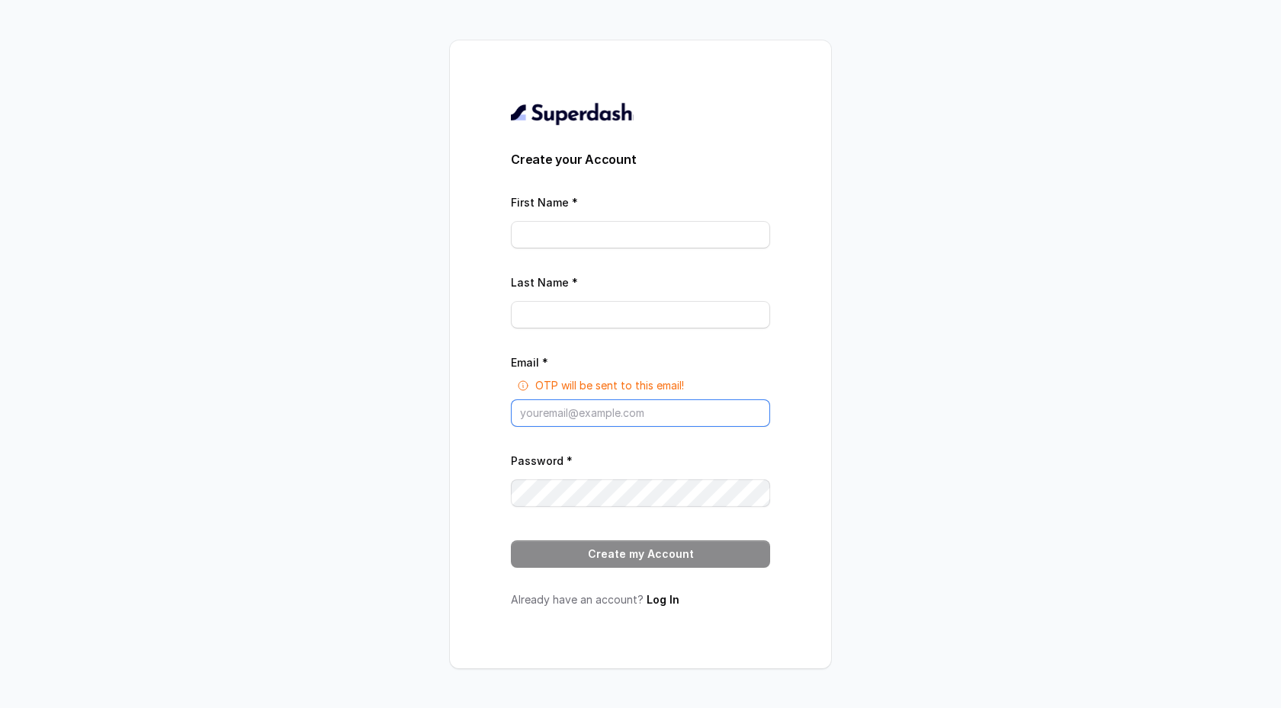
type input "support@trysuperdash.com"
